Goal: Task Accomplishment & Management: Use online tool/utility

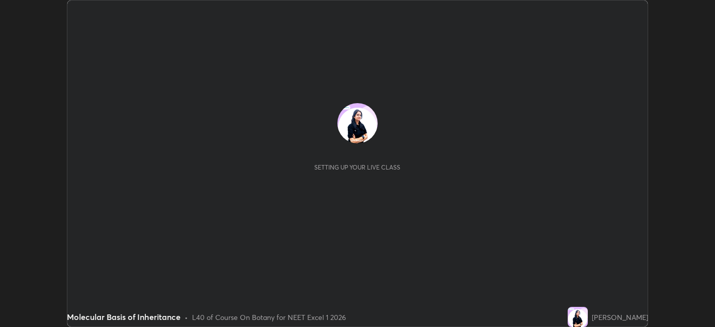
scroll to position [327, 714]
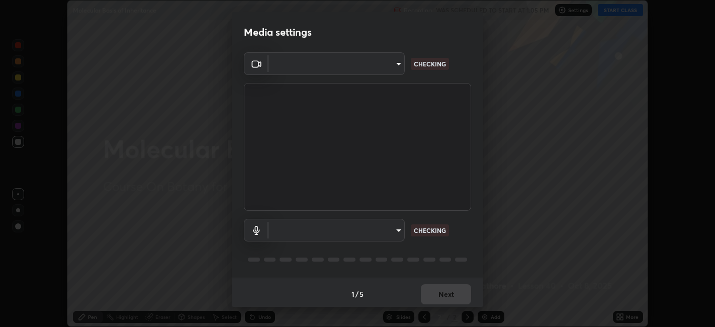
type input "48fc0a16f9878d898b75c0c4e5e46a424a6be3b5c6c23e4932c3d8132f80d268"
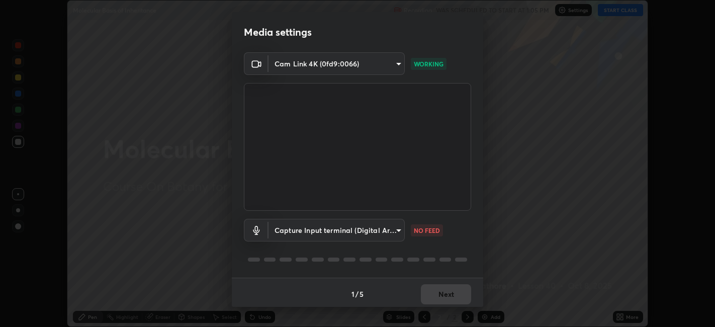
click at [395, 227] on body "Erase all Molecular Basis of Inheritance Recording WAS SCHEDULED TO START AT 1:…" at bounding box center [357, 163] width 715 height 327
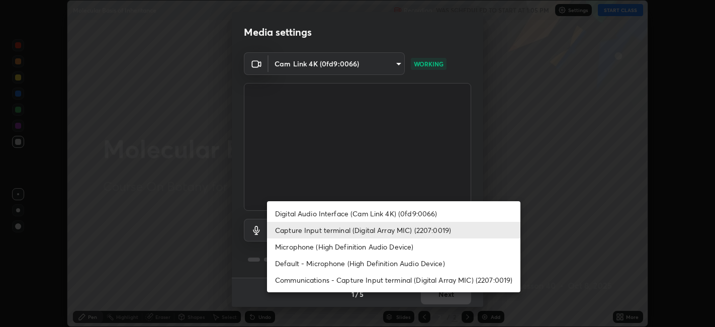
click at [416, 214] on li "Digital Audio Interface (Cam Link 4K) (0fd9:0066)" at bounding box center [393, 213] width 253 height 17
type input "ad8e7b634215755021d5af1d88b9eead30dd38207440cb606d85ee31f7150549"
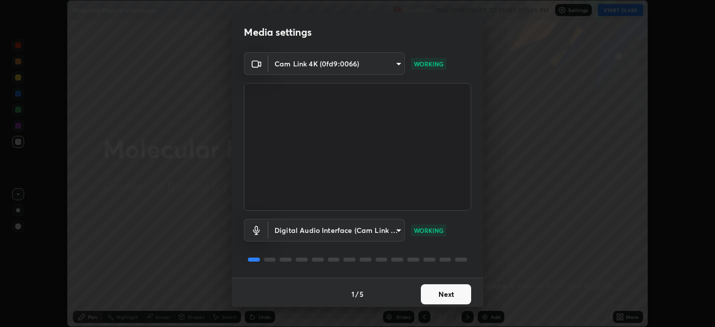
click at [443, 293] on button "Next" at bounding box center [446, 294] width 50 height 20
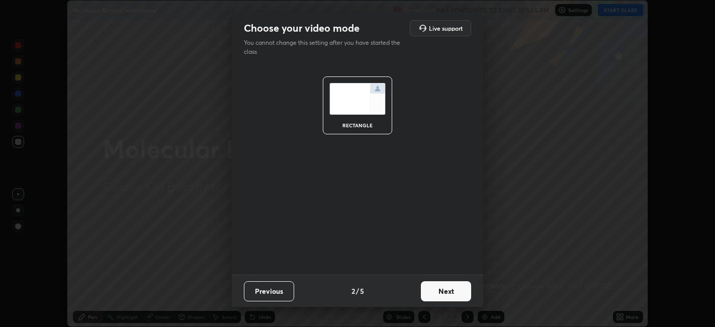
click at [448, 296] on button "Next" at bounding box center [446, 291] width 50 height 20
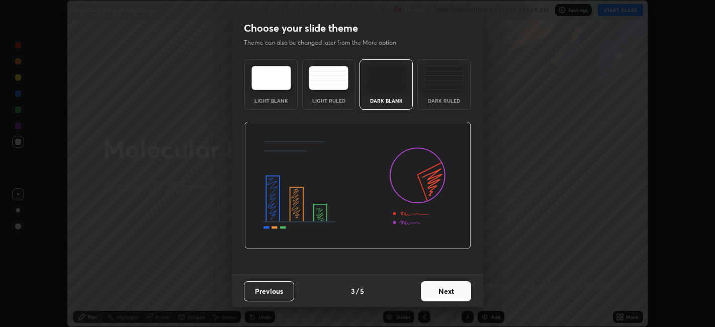
click at [459, 294] on button "Next" at bounding box center [446, 291] width 50 height 20
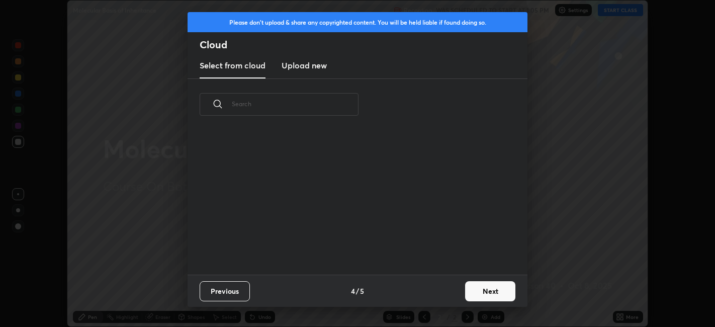
click at [474, 291] on button "Next" at bounding box center [490, 291] width 50 height 20
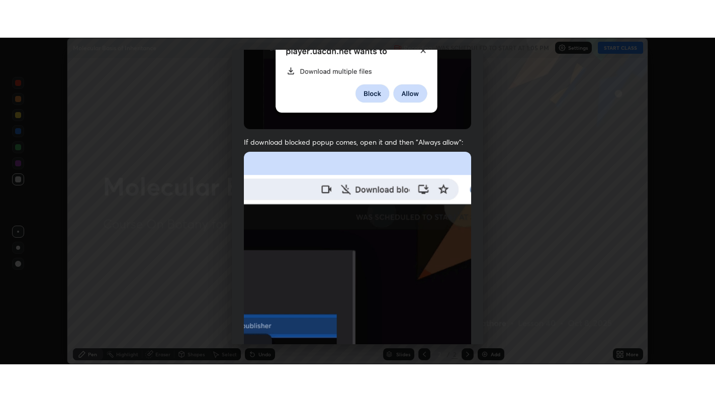
scroll to position [208, 0]
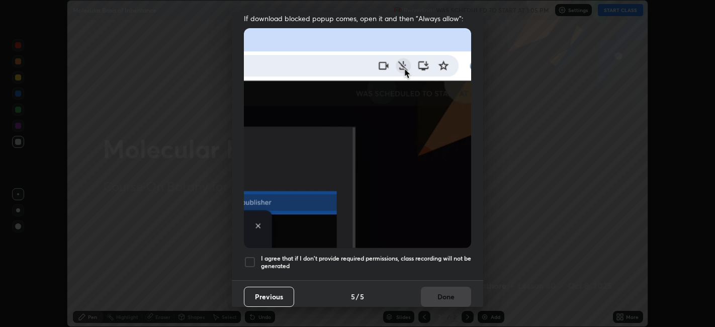
click at [245, 256] on div at bounding box center [250, 262] width 12 height 12
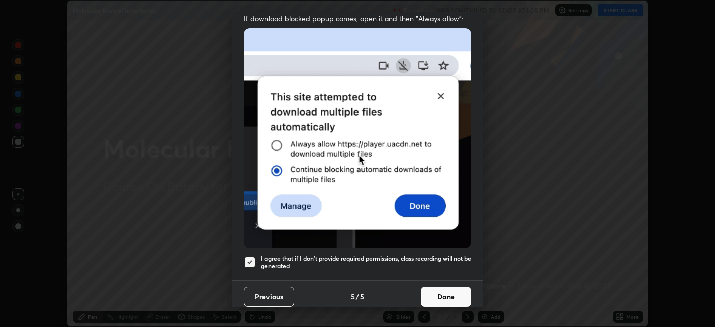
click at [446, 292] on button "Done" at bounding box center [446, 297] width 50 height 20
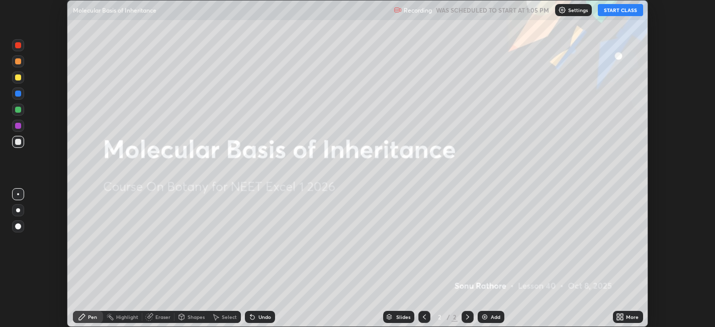
click at [622, 318] on icon at bounding box center [622, 318] width 3 height 3
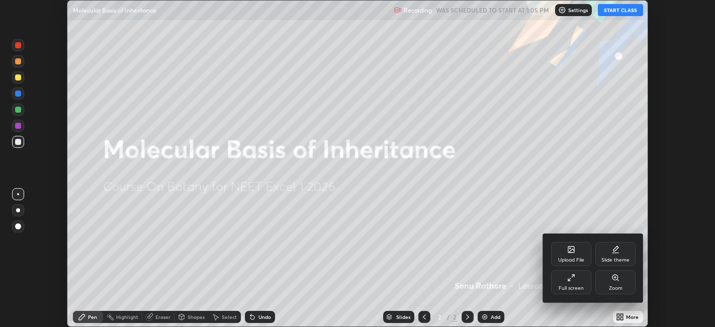
click at [574, 281] on icon at bounding box center [571, 278] width 8 height 8
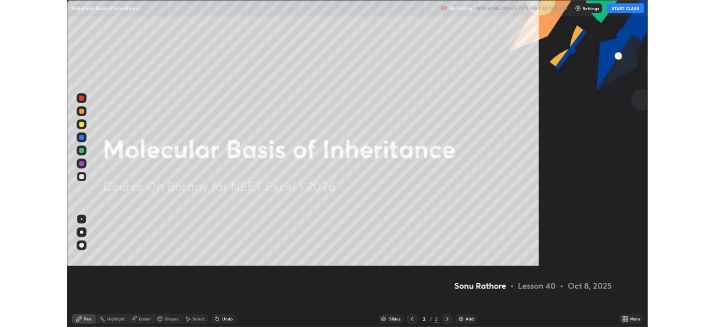
scroll to position [402, 715]
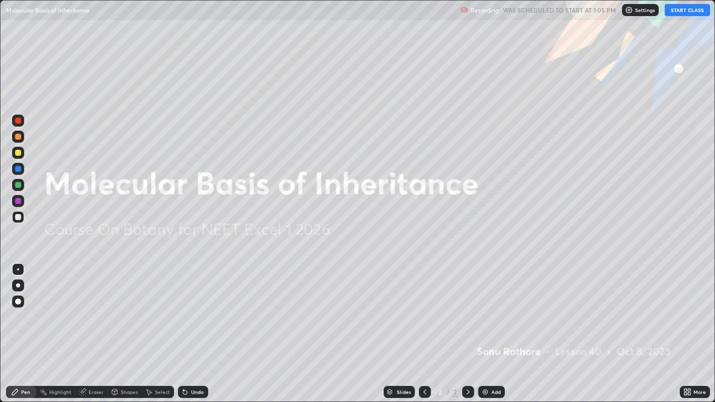
click at [691, 9] on button "START CLASS" at bounding box center [687, 10] width 45 height 12
click at [468, 326] on icon at bounding box center [468, 392] width 3 height 5
click at [488, 326] on div "Add" at bounding box center [491, 392] width 27 height 12
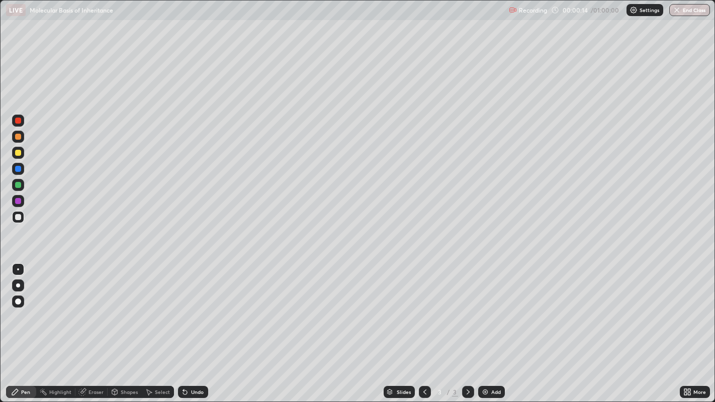
click at [17, 153] on div at bounding box center [18, 153] width 6 height 6
click at [18, 286] on div at bounding box center [18, 286] width 4 height 4
click at [15, 216] on div at bounding box center [18, 217] width 6 height 6
click at [15, 217] on div at bounding box center [18, 217] width 6 height 6
click at [18, 218] on div at bounding box center [18, 217] width 6 height 6
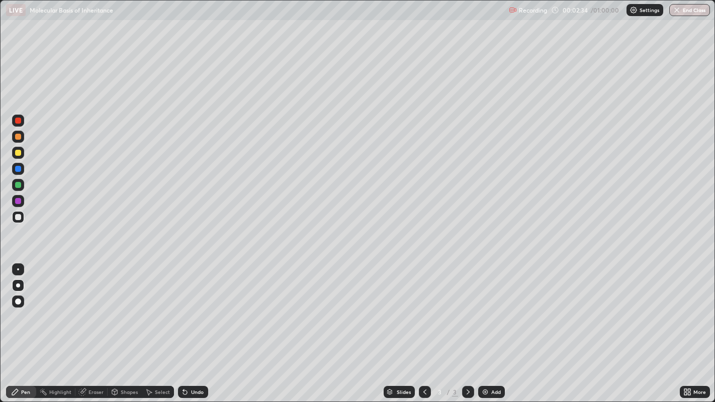
click at [20, 217] on div at bounding box center [18, 217] width 6 height 6
click at [19, 271] on div at bounding box center [18, 269] width 12 height 12
click at [467, 326] on icon at bounding box center [468, 392] width 3 height 5
click at [489, 326] on div "Add" at bounding box center [491, 392] width 27 height 12
click at [124, 326] on div "Shapes" at bounding box center [129, 392] width 17 height 5
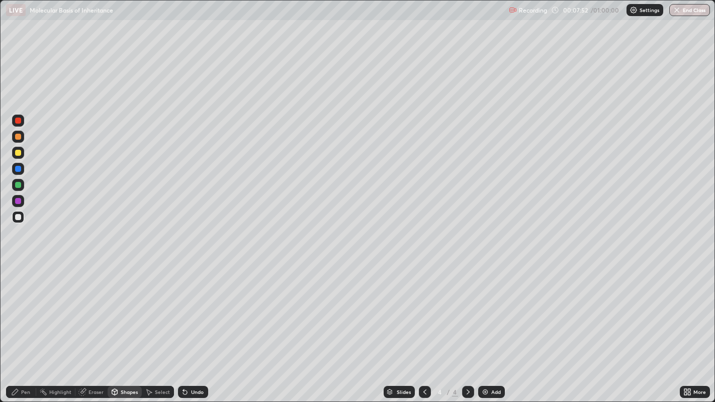
click at [19, 326] on icon at bounding box center [15, 392] width 8 height 8
click at [94, 326] on div "Eraser" at bounding box center [95, 392] width 15 height 5
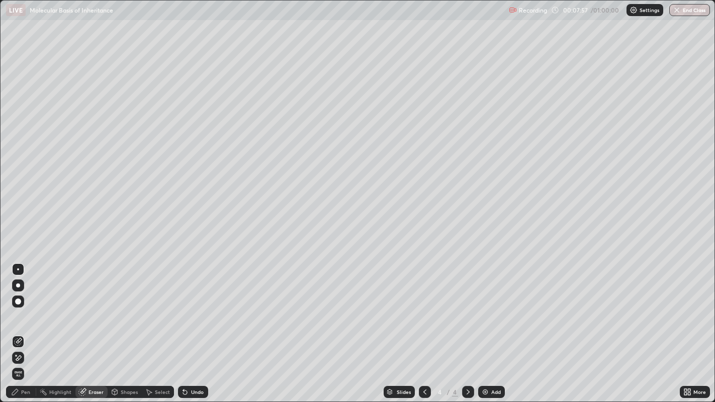
click at [22, 326] on div "Pen" at bounding box center [21, 392] width 30 height 12
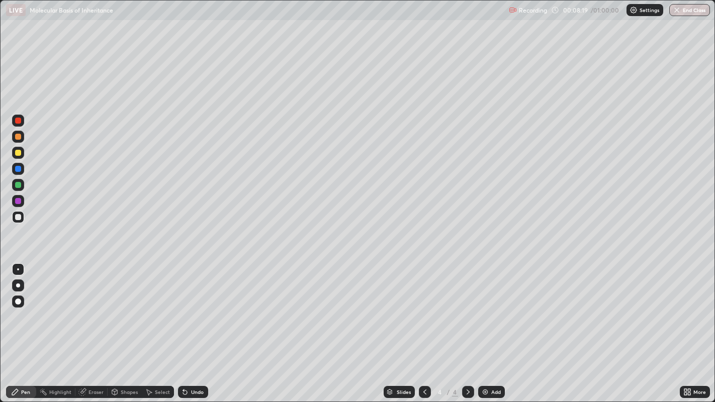
click at [98, 326] on div "Eraser" at bounding box center [91, 392] width 32 height 12
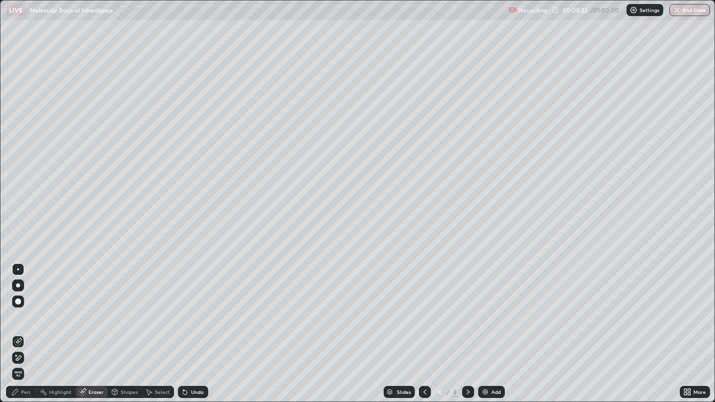
click at [24, 326] on div "Pen" at bounding box center [21, 392] width 30 height 12
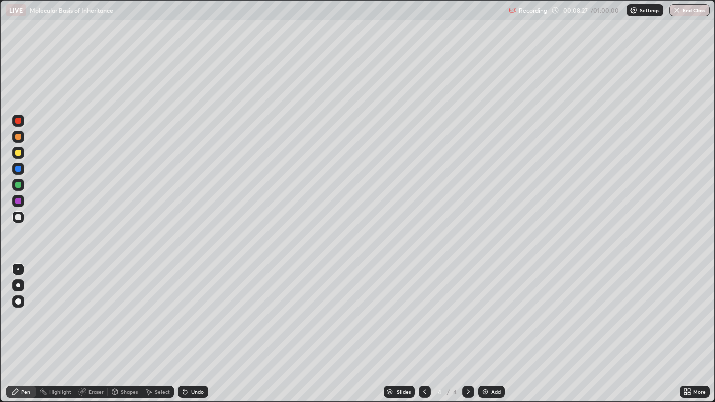
click at [99, 326] on div "Eraser" at bounding box center [95, 392] width 15 height 5
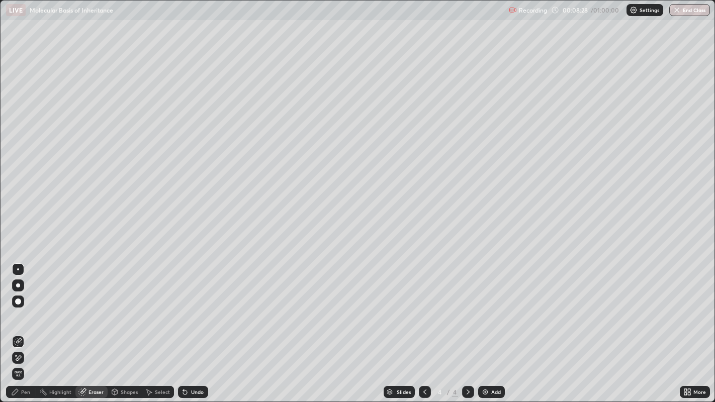
click at [26, 326] on div "Pen" at bounding box center [25, 392] width 9 height 5
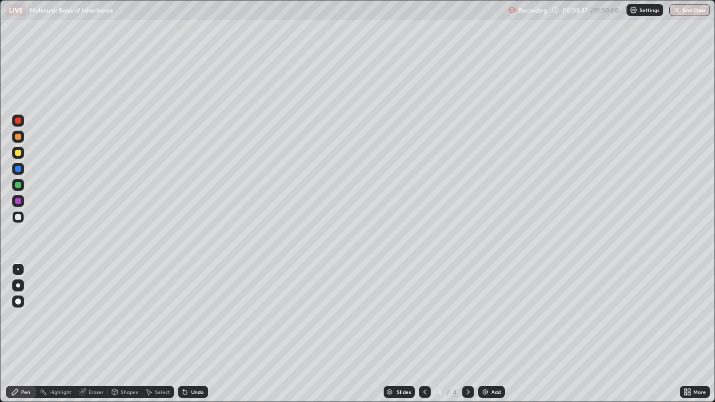
click at [16, 152] on div at bounding box center [18, 153] width 6 height 6
click at [16, 217] on div at bounding box center [18, 217] width 6 height 6
click at [423, 326] on icon at bounding box center [425, 392] width 8 height 8
click at [467, 326] on icon at bounding box center [468, 392] width 8 height 8
click at [688, 326] on icon at bounding box center [689, 394] width 3 height 3
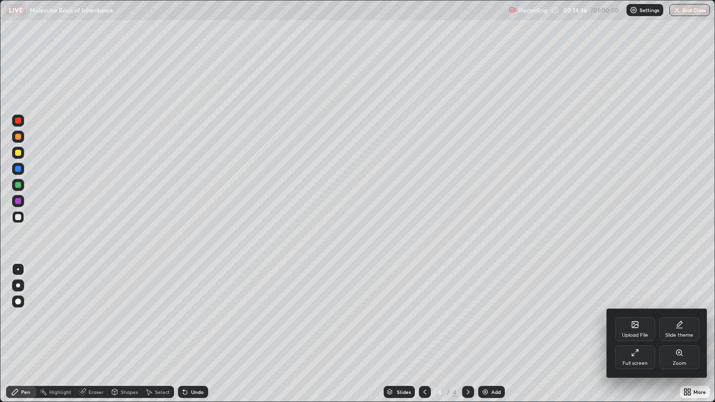
click at [494, 326] on div at bounding box center [357, 201] width 715 height 402
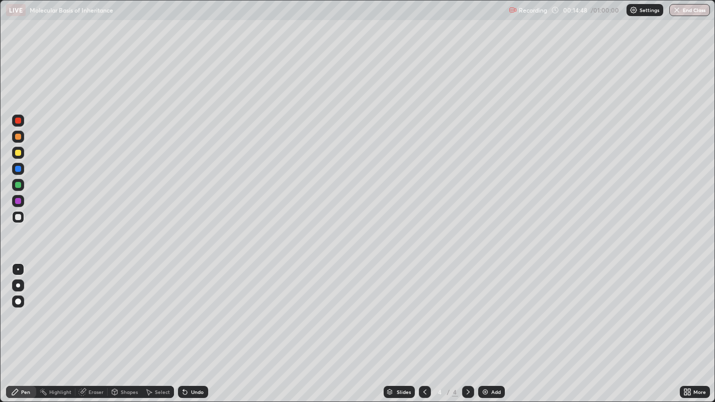
click at [488, 326] on img at bounding box center [485, 392] width 8 height 8
click at [18, 155] on div at bounding box center [18, 153] width 6 height 6
click at [94, 326] on div "Eraser" at bounding box center [91, 392] width 32 height 12
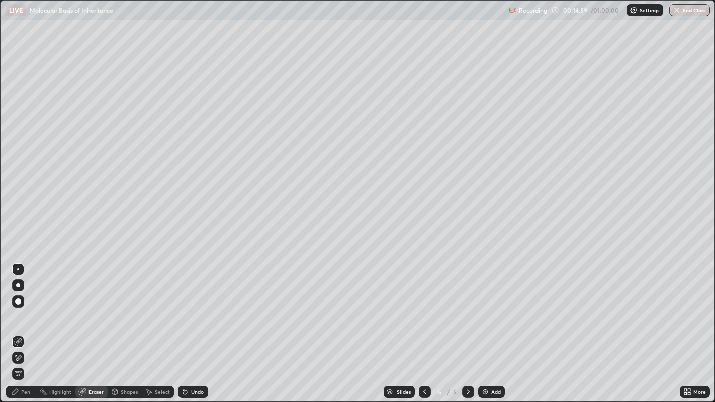
click at [36, 326] on div at bounding box center [36, 392] width 1 height 8
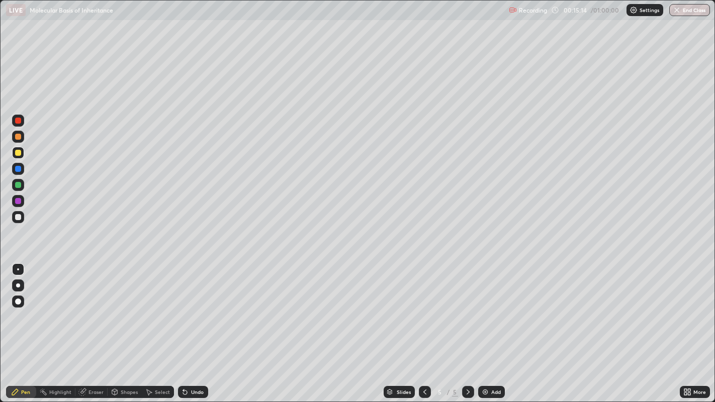
click at [19, 216] on div at bounding box center [18, 217] width 6 height 6
click at [18, 152] on div at bounding box center [18, 153] width 6 height 6
click at [699, 326] on div "More" at bounding box center [695, 392] width 30 height 12
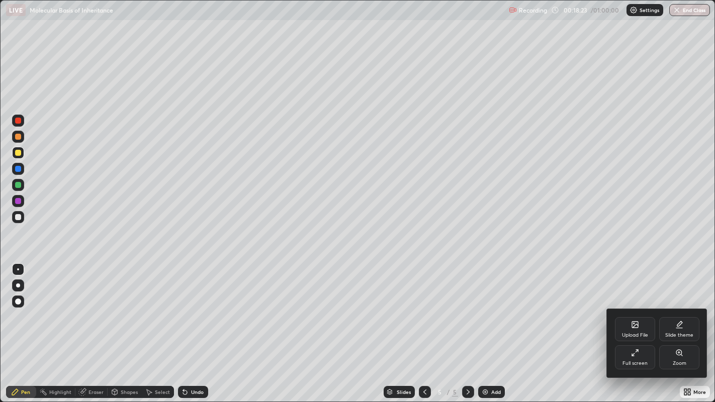
click at [637, 326] on icon at bounding box center [635, 353] width 8 height 8
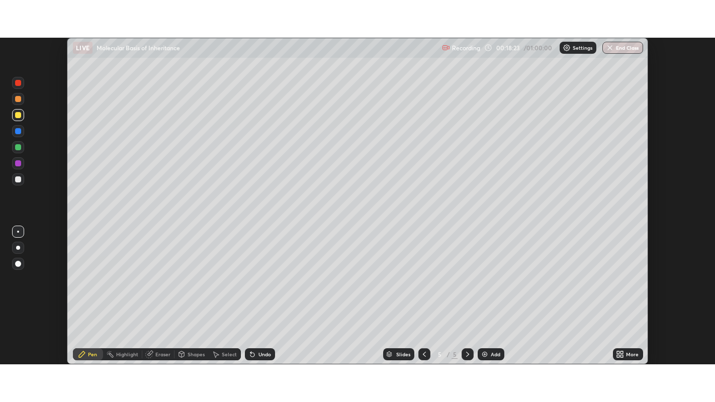
scroll to position [49950, 49561]
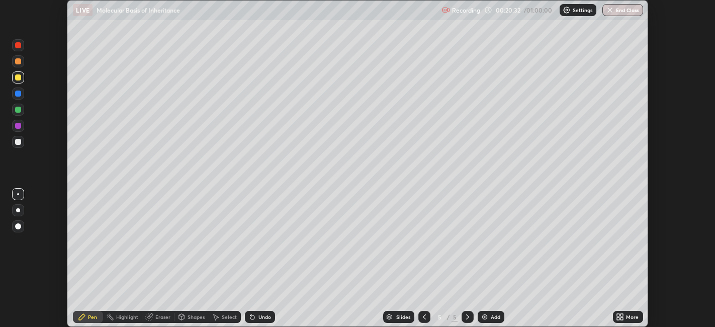
click at [622, 315] on icon at bounding box center [622, 315] width 3 height 3
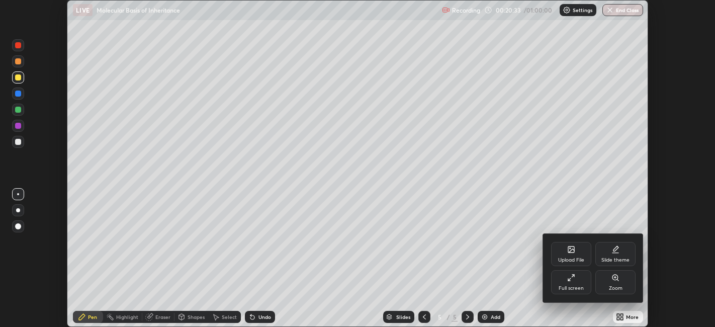
click at [571, 279] on icon at bounding box center [571, 278] width 8 height 8
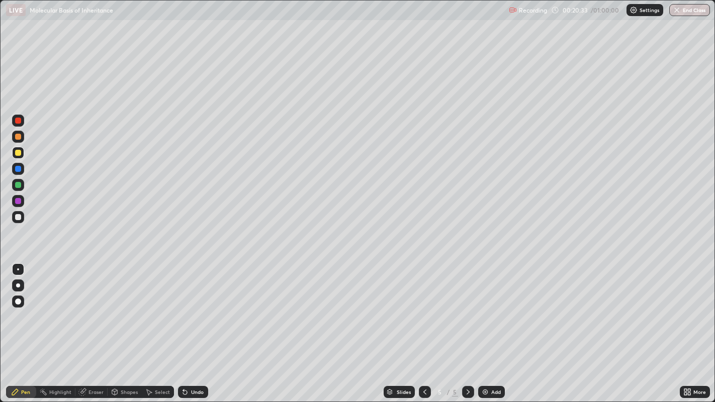
scroll to position [402, 715]
click at [17, 136] on div at bounding box center [18, 137] width 6 height 6
click at [20, 215] on div at bounding box center [18, 217] width 6 height 6
click at [19, 156] on div at bounding box center [18, 153] width 12 height 12
click at [689, 326] on icon at bounding box center [689, 394] width 3 height 3
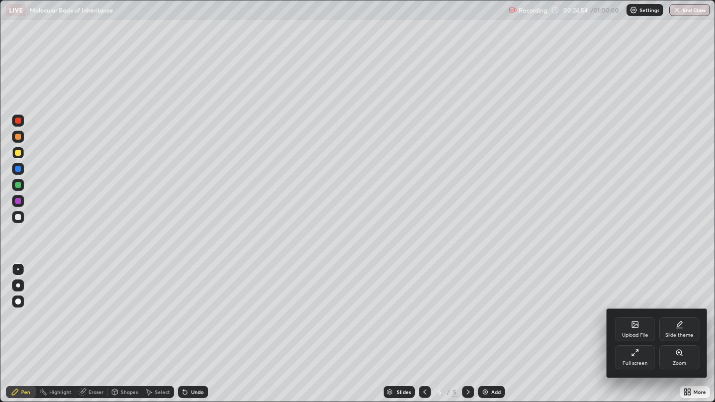
click at [498, 326] on div at bounding box center [357, 201] width 715 height 402
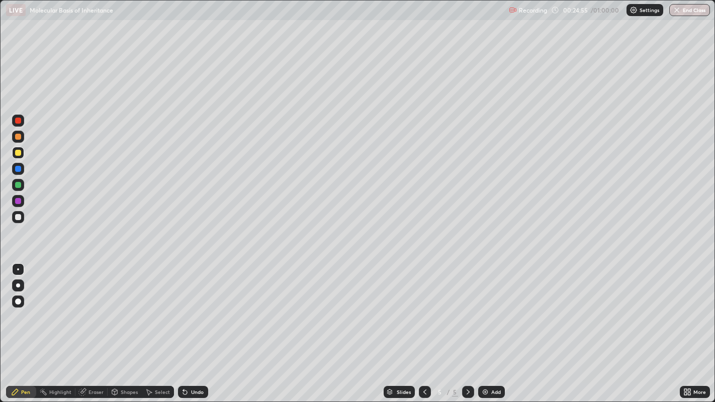
click at [491, 326] on div "Add" at bounding box center [496, 392] width 10 height 5
click at [17, 138] on div at bounding box center [18, 137] width 6 height 6
click at [17, 216] on div at bounding box center [18, 217] width 6 height 6
click at [17, 121] on div at bounding box center [18, 121] width 6 height 6
click at [17, 185] on div at bounding box center [18, 185] width 6 height 6
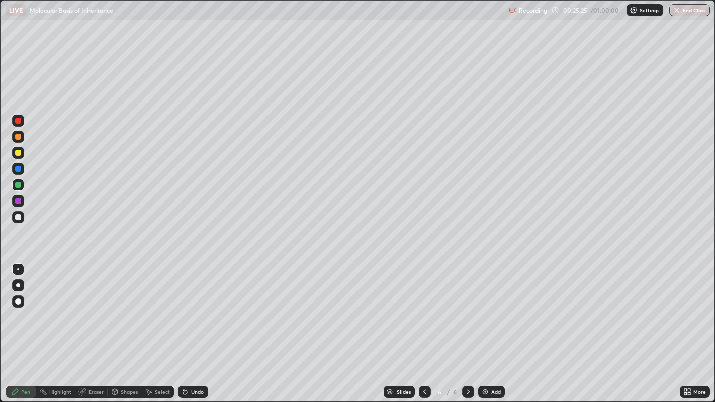
click at [19, 302] on div at bounding box center [18, 302] width 6 height 6
click at [19, 216] on div at bounding box center [18, 217] width 6 height 6
click at [19, 269] on div at bounding box center [18, 269] width 12 height 12
click at [17, 156] on div at bounding box center [18, 153] width 6 height 6
click at [14, 183] on div at bounding box center [18, 185] width 12 height 12
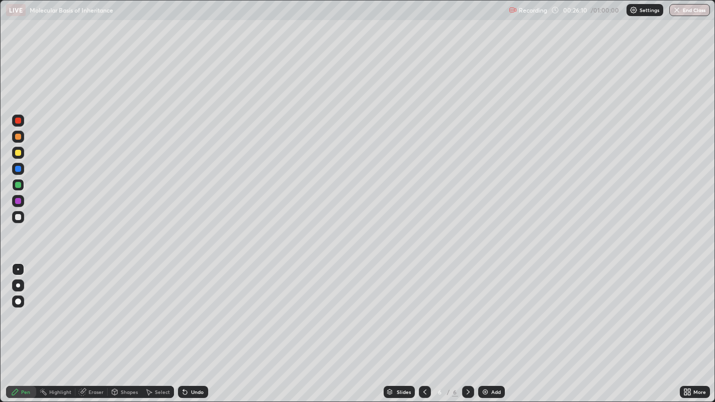
click at [18, 300] on div at bounding box center [18, 302] width 6 height 6
click at [18, 151] on div at bounding box center [18, 153] width 6 height 6
click at [17, 281] on div at bounding box center [18, 286] width 12 height 12
click at [18, 268] on div at bounding box center [18, 269] width 2 height 2
click at [21, 136] on div at bounding box center [18, 137] width 6 height 6
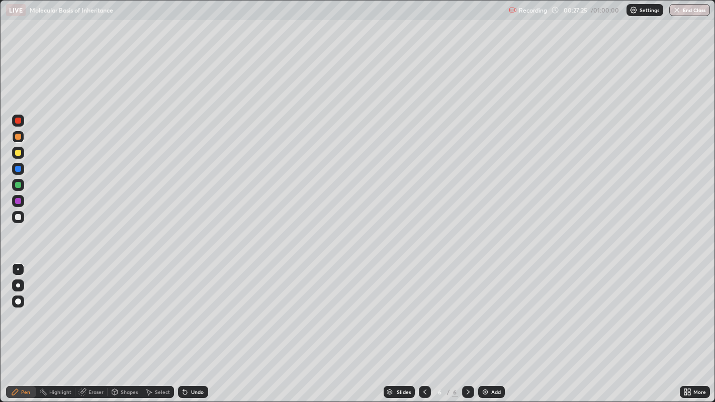
click at [20, 137] on div at bounding box center [18, 137] width 6 height 6
click at [20, 287] on div at bounding box center [18, 286] width 12 height 12
click at [18, 300] on div at bounding box center [18, 302] width 6 height 6
click at [424, 326] on icon at bounding box center [425, 392] width 8 height 8
click at [423, 326] on icon at bounding box center [425, 392] width 8 height 8
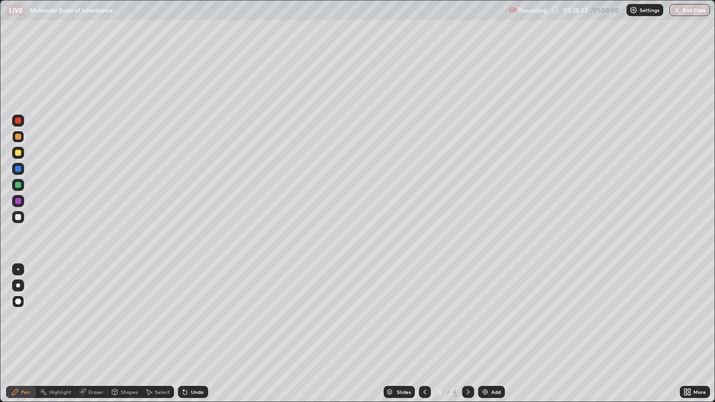
click at [424, 326] on icon at bounding box center [425, 392] width 8 height 8
click at [468, 326] on icon at bounding box center [468, 392] width 8 height 8
click at [467, 326] on icon at bounding box center [468, 392] width 8 height 8
click at [18, 153] on div at bounding box center [18, 153] width 6 height 6
click at [18, 269] on div at bounding box center [18, 269] width 2 height 2
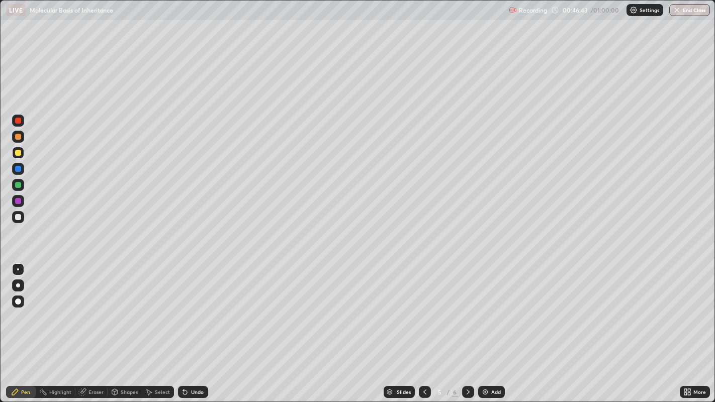
click at [467, 326] on icon at bounding box center [468, 392] width 3 height 5
click at [687, 10] on button "End Class" at bounding box center [689, 10] width 41 height 12
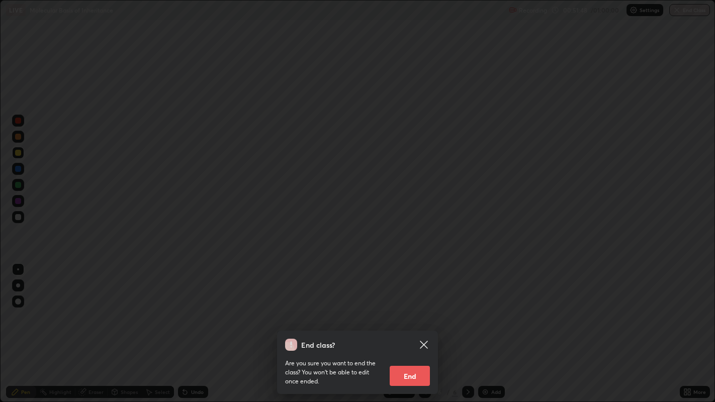
click at [412, 326] on button "End" at bounding box center [410, 376] width 40 height 20
